Goal: Find specific page/section: Find specific page/section

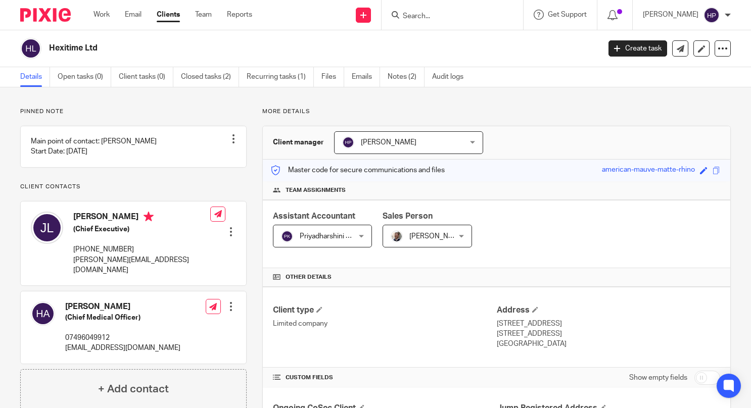
click at [445, 6] on div at bounding box center [452, 15] width 141 height 30
click at [448, 16] on input "Search" at bounding box center [447, 16] width 91 height 9
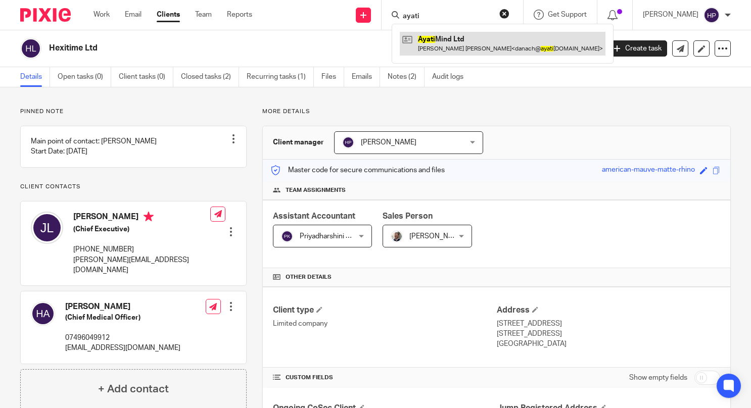
type input "ayati"
click at [462, 36] on link at bounding box center [503, 43] width 206 height 23
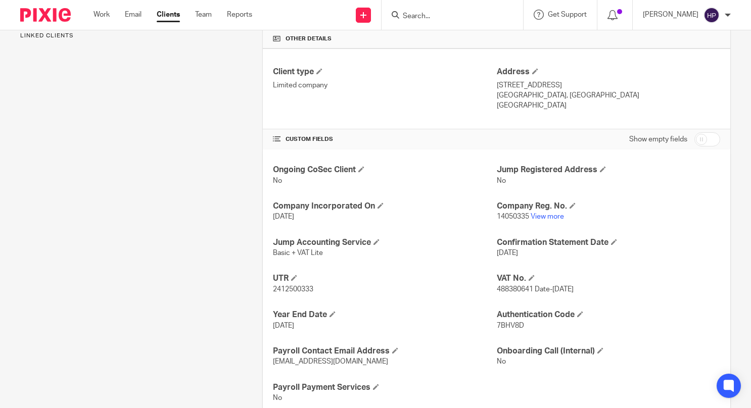
scroll to position [253, 0]
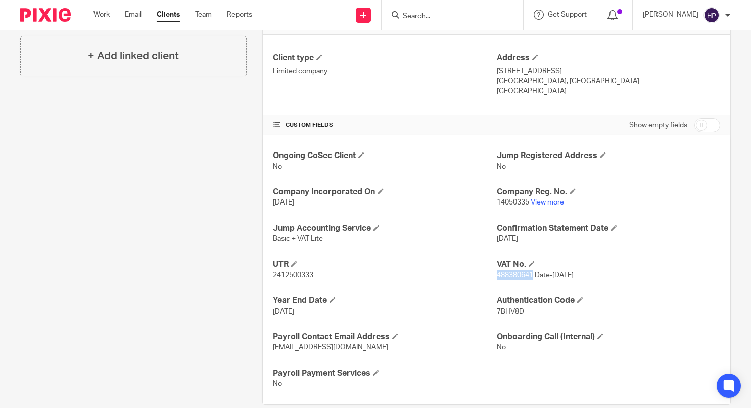
drag, startPoint x: 493, startPoint y: 273, endPoint x: 528, endPoint y: 276, distance: 35.0
click at [528, 276] on span "488380641 Date-[DATE]" at bounding box center [535, 275] width 77 height 7
copy span "488380641"
